Goal: Transaction & Acquisition: Purchase product/service

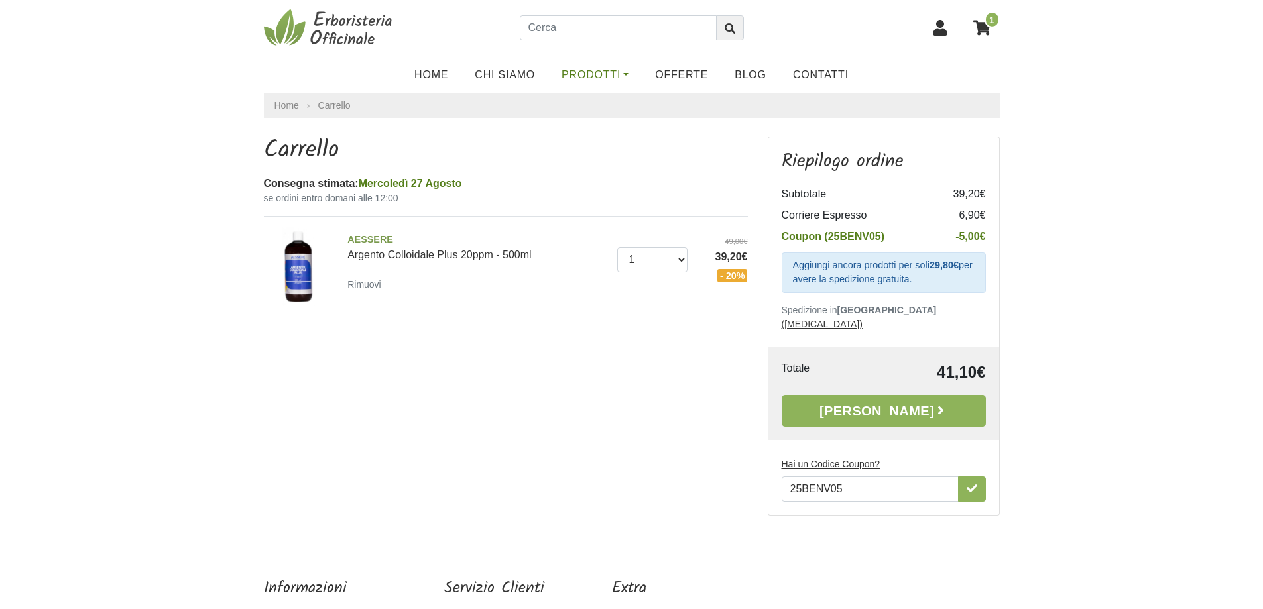
click at [625, 72] on link "Prodotti" at bounding box center [594, 75] width 93 height 27
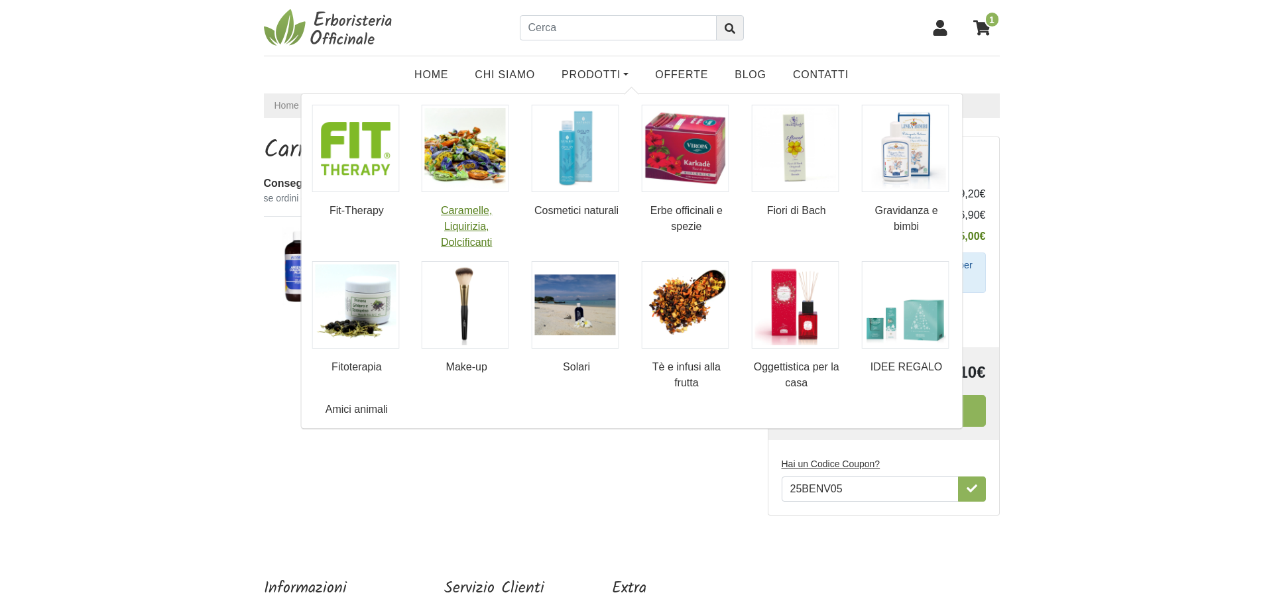
click at [467, 154] on img at bounding box center [465, 148] width 87 height 87
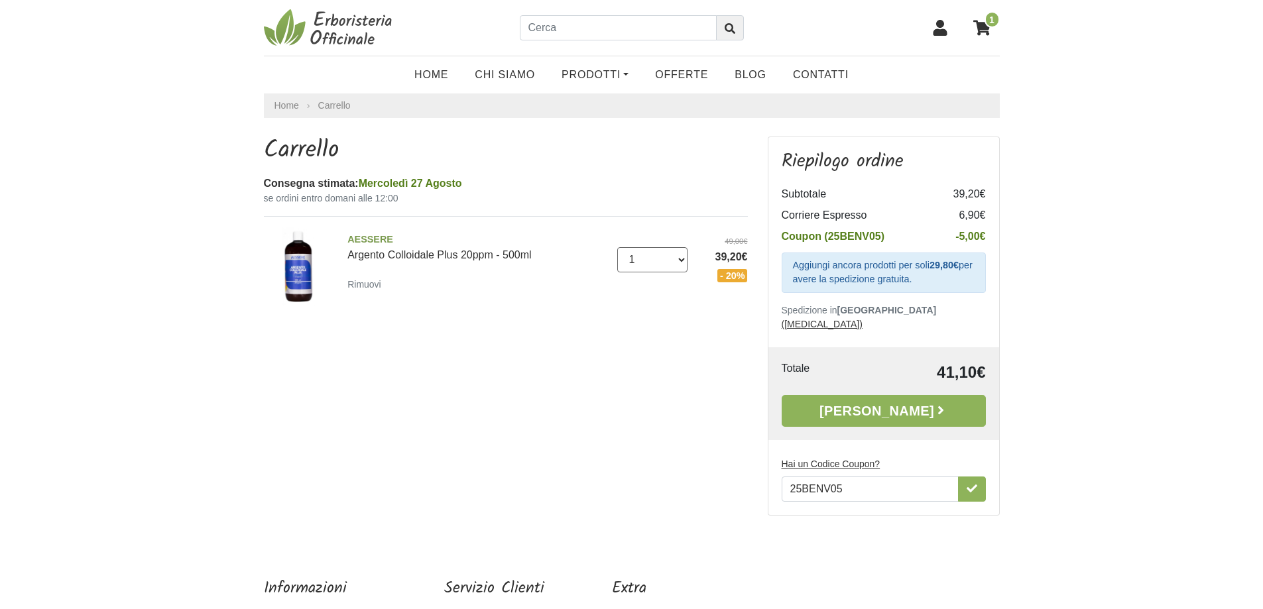
click at [679, 261] on select "0 (Rimuovi) 1" at bounding box center [652, 259] width 70 height 25
click at [681, 260] on select "0 (Rimuovi) 1" at bounding box center [652, 259] width 70 height 25
click at [637, 261] on select "0 (Rimuovi) 1" at bounding box center [652, 259] width 70 height 25
click at [617, 247] on select "0 (Rimuovi) 1" at bounding box center [652, 259] width 70 height 25
click at [891, 395] on link "Alla Cassa" at bounding box center [883, 411] width 204 height 32
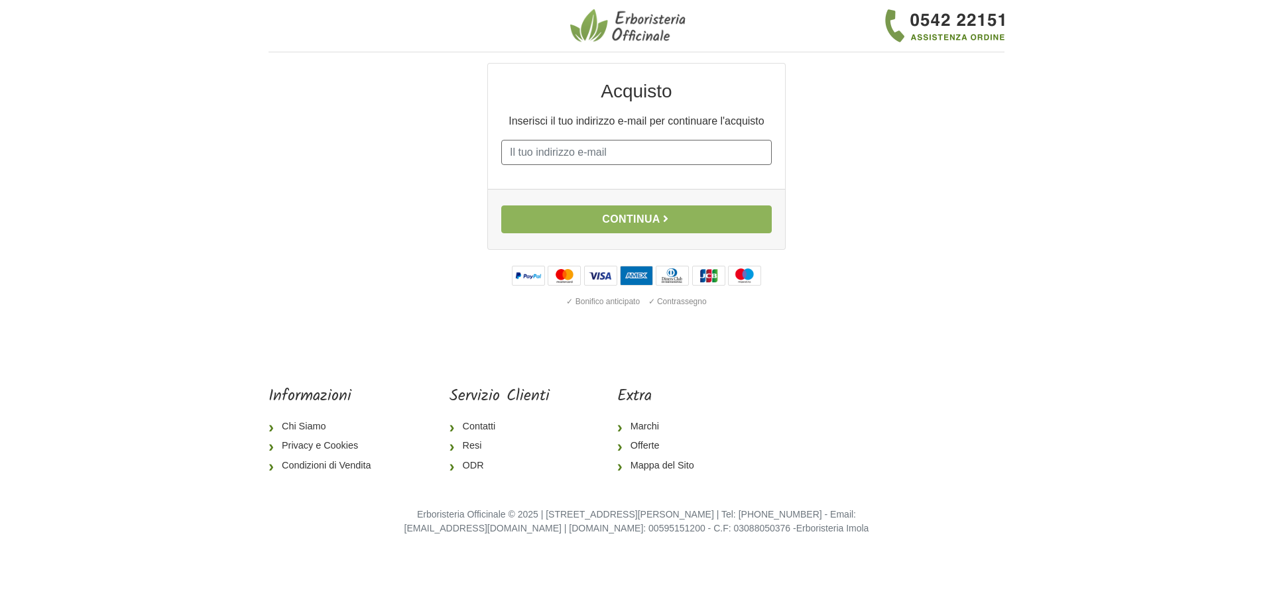
click at [612, 149] on input "E-mail" at bounding box center [636, 152] width 270 height 25
type input "STEMAN64@GMAIL.COM"
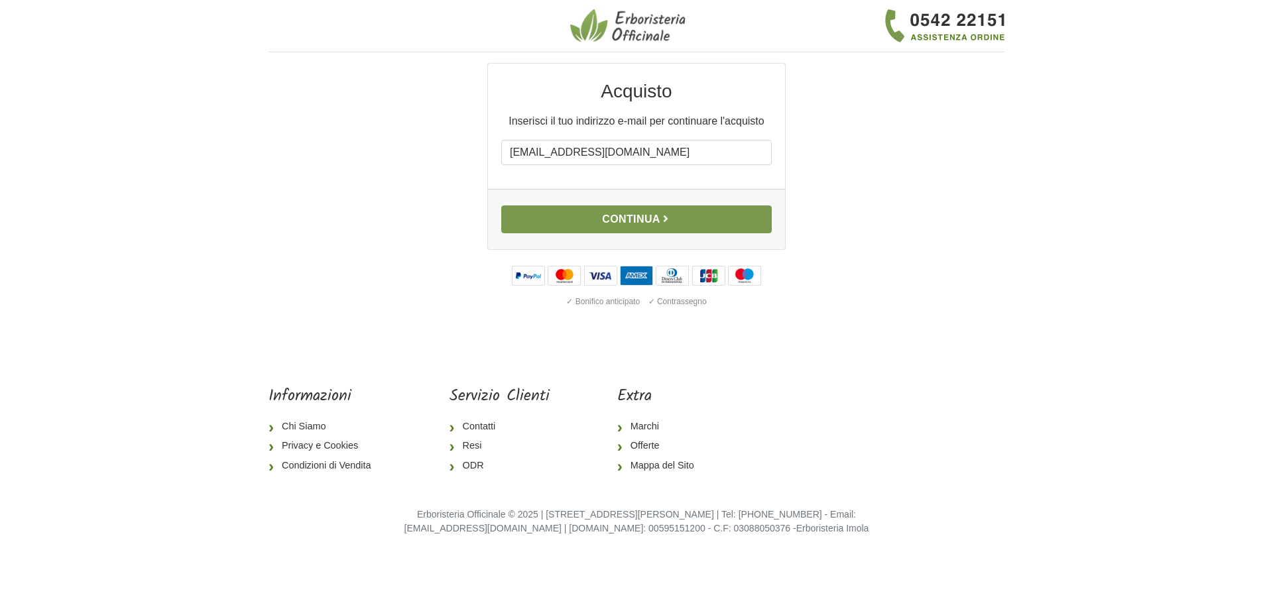
click at [644, 219] on button "Continua" at bounding box center [636, 219] width 270 height 28
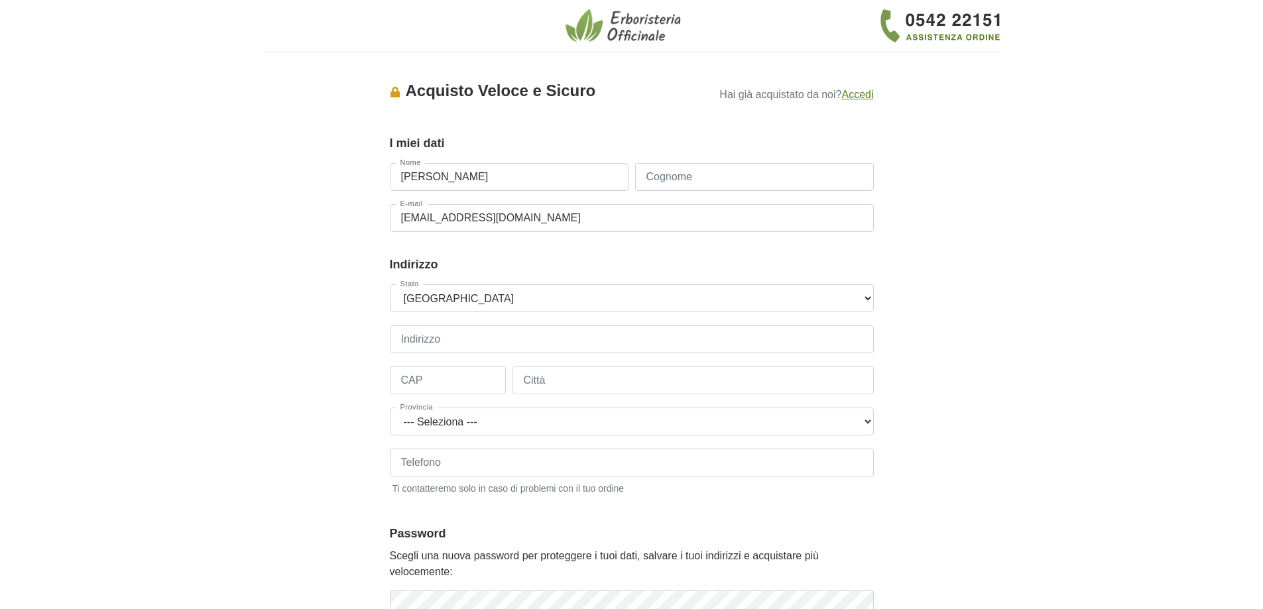
type input "STEFANO"
type input "MANTOVANI"
type input "3489118440"
click at [469, 335] on input "Indirizzo" at bounding box center [632, 339] width 484 height 28
type input "andrea bertanza 24"
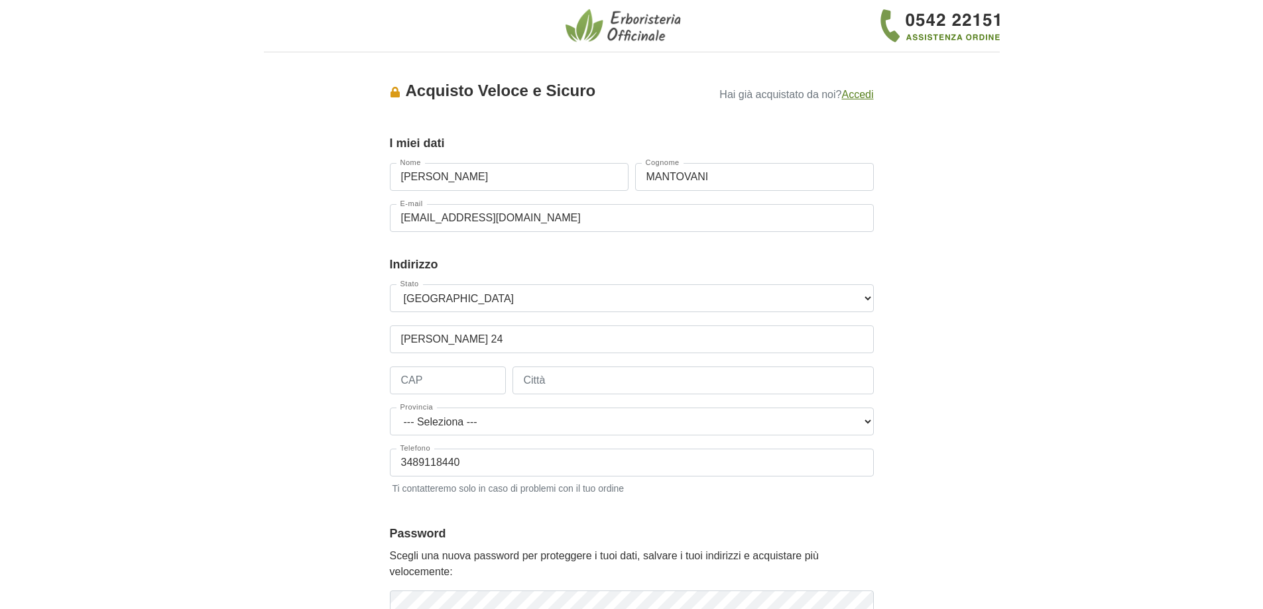
type input "25015"
type input "desenzano del garda"
select select "3857"
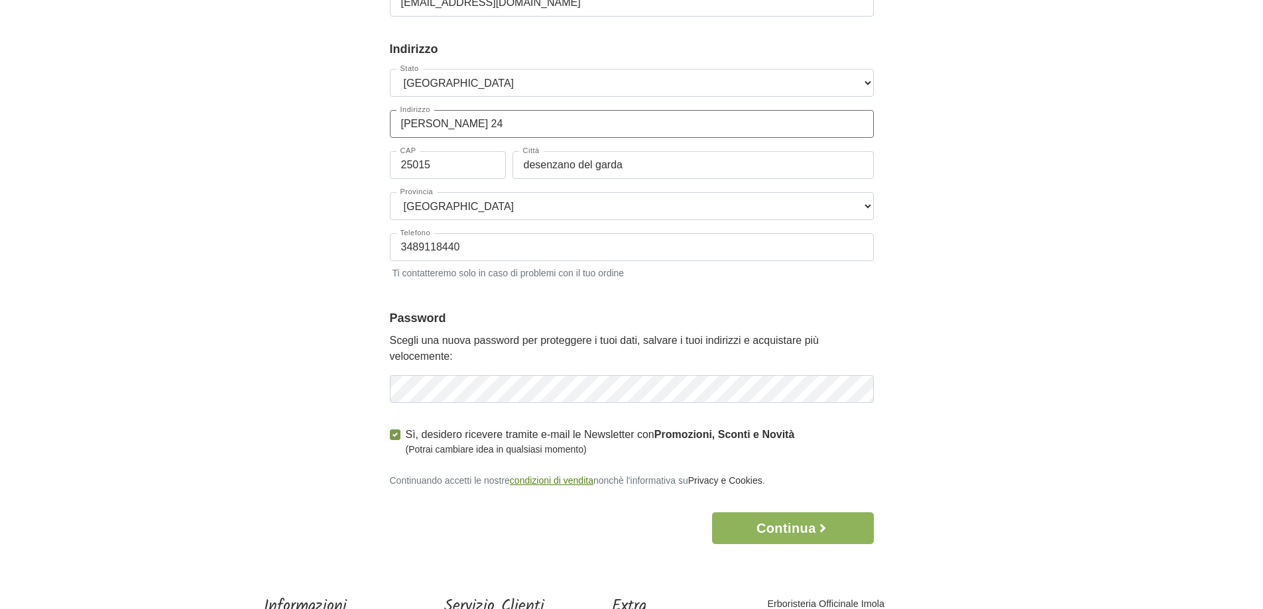
scroll to position [265, 0]
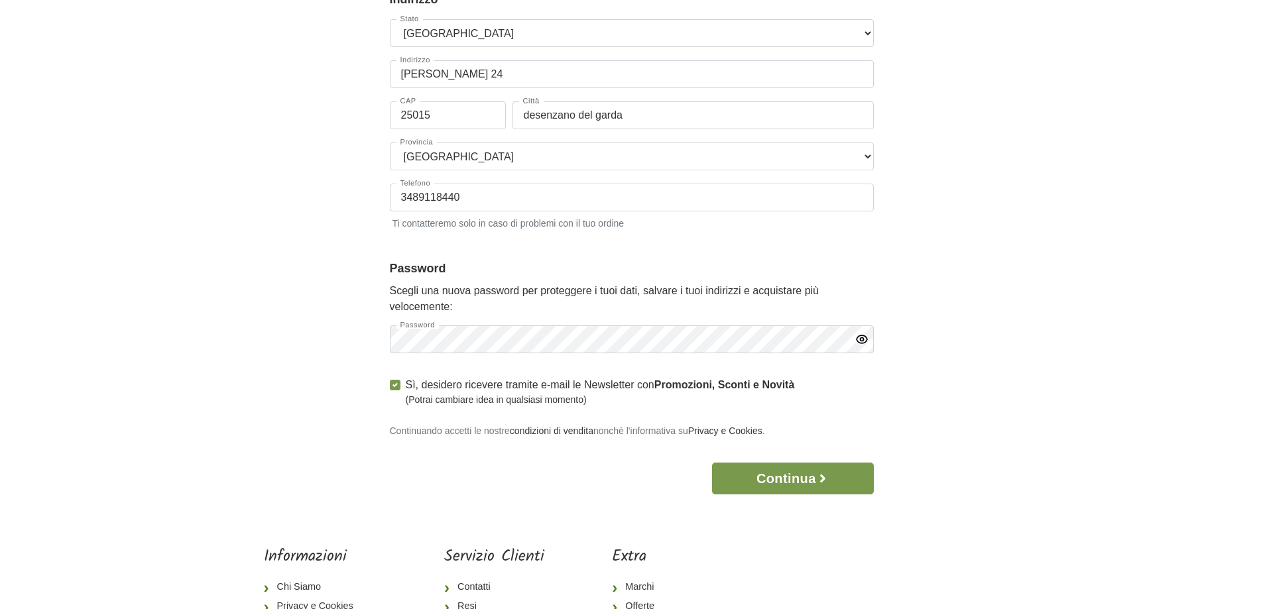
click at [787, 487] on button "Continua" at bounding box center [792, 479] width 161 height 32
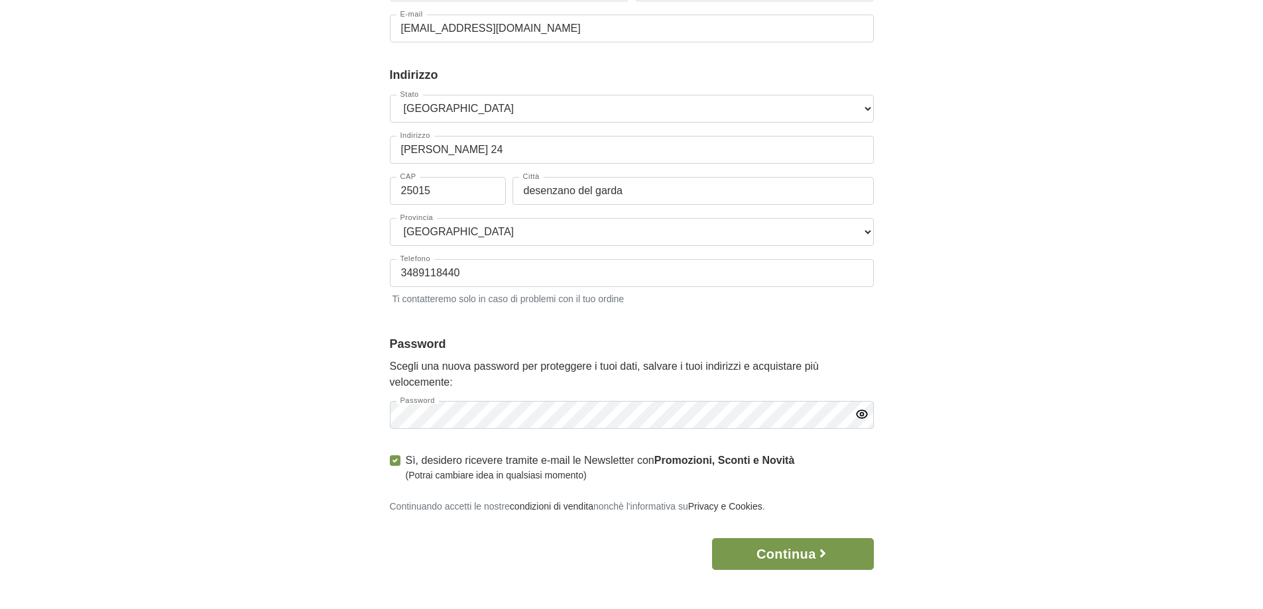
scroll to position [341, 0]
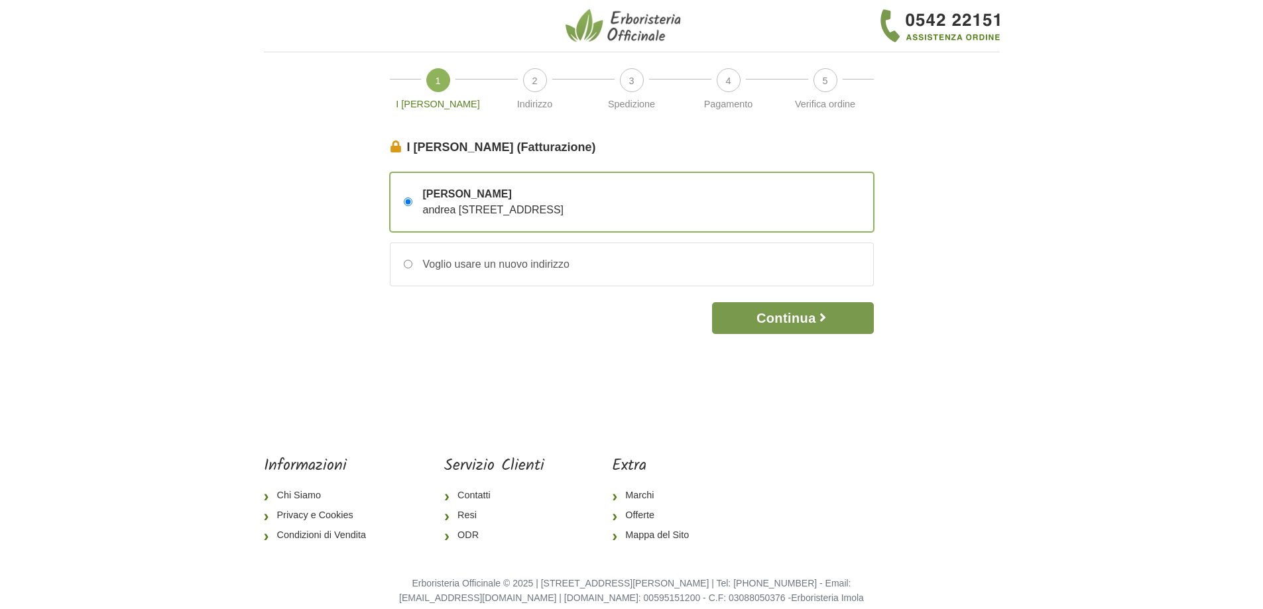
click at [796, 315] on button "Continua" at bounding box center [792, 318] width 161 height 32
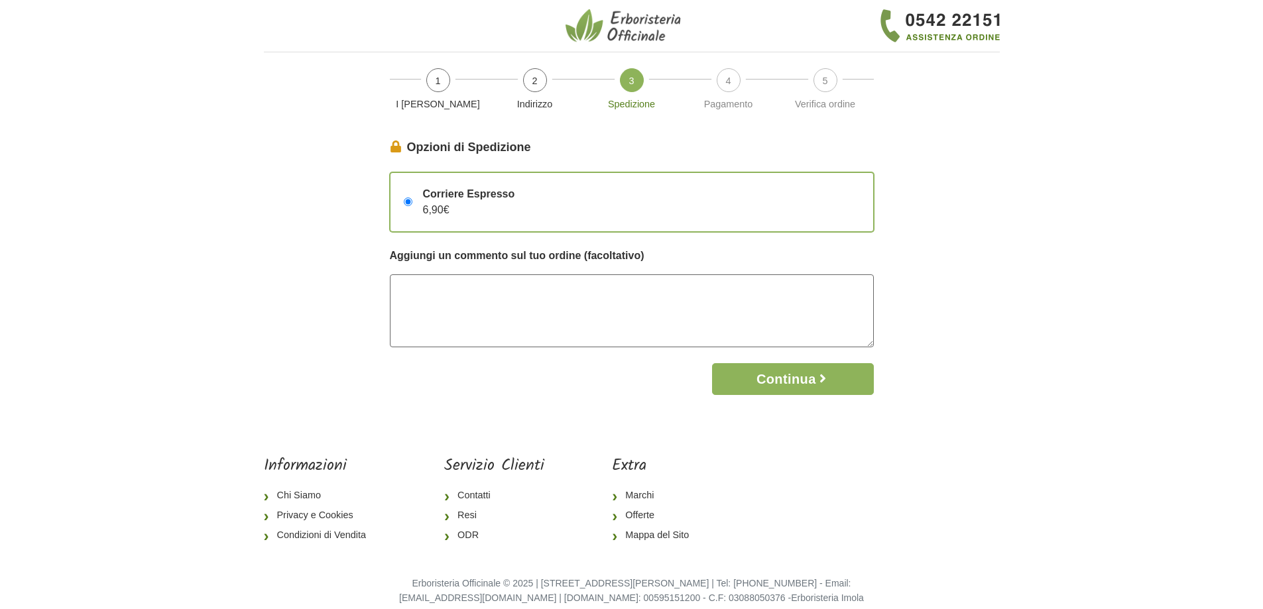
click at [453, 283] on textarea at bounding box center [632, 310] width 484 height 73
type textarea "consegna al mattino dalle 8.00 alle 12.30"
click at [795, 376] on button "Continua" at bounding box center [792, 379] width 161 height 32
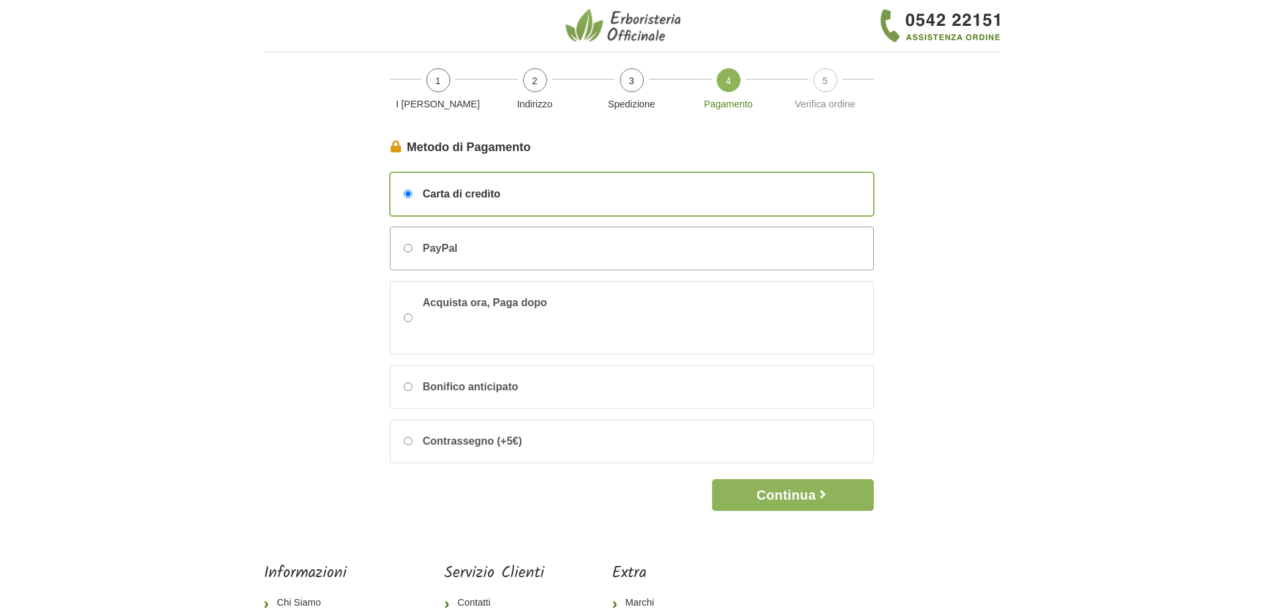
click at [406, 247] on input "PayPal" at bounding box center [408, 248] width 9 height 9
radio input "true"
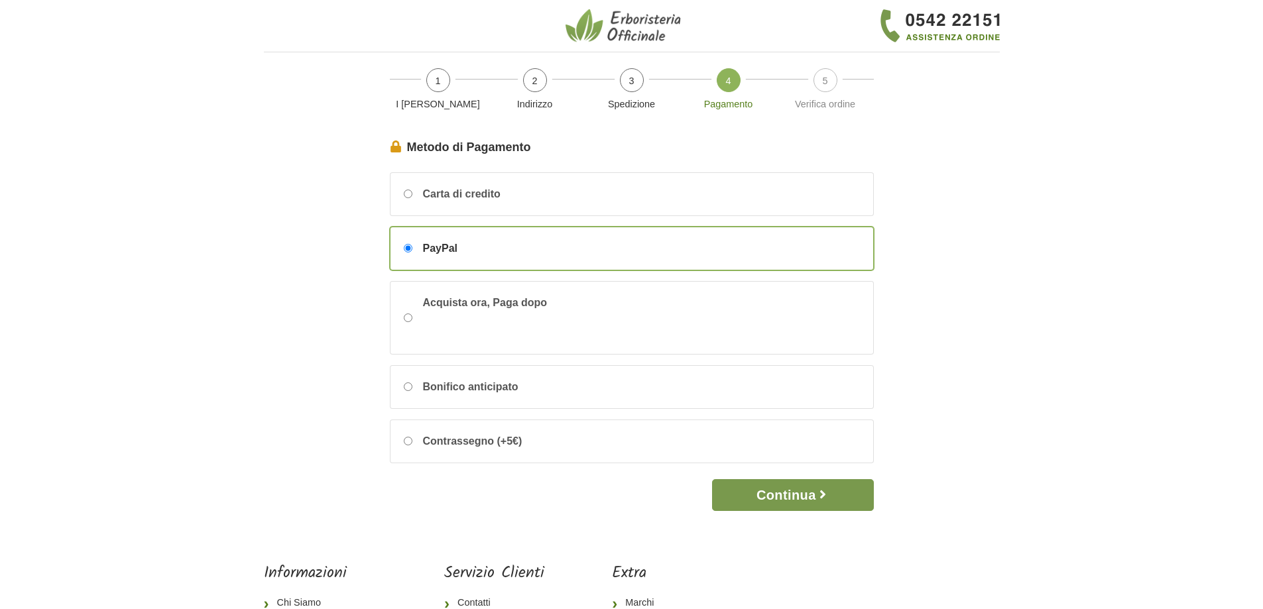
click at [797, 503] on button "Continua" at bounding box center [792, 495] width 161 height 32
